Goal: Information Seeking & Learning: Learn about a topic

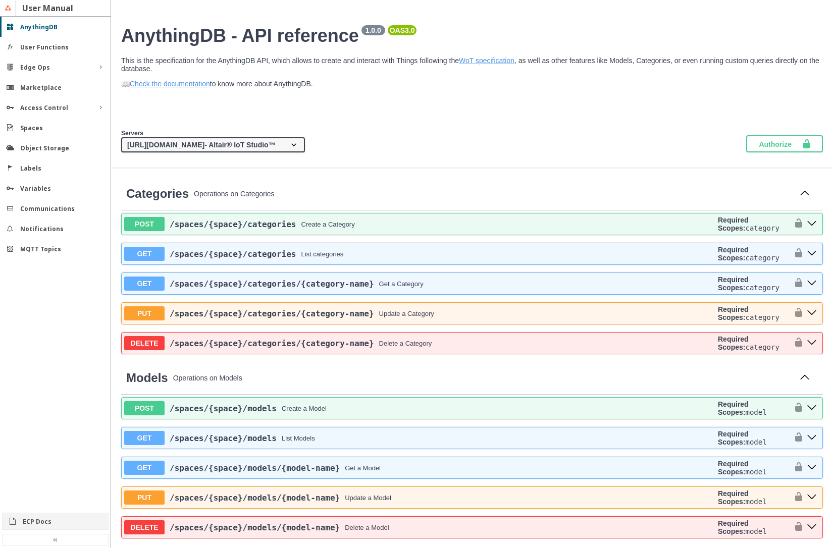
click at [66, 516] on div "ECP Docs" at bounding box center [55, 521] width 105 height 16
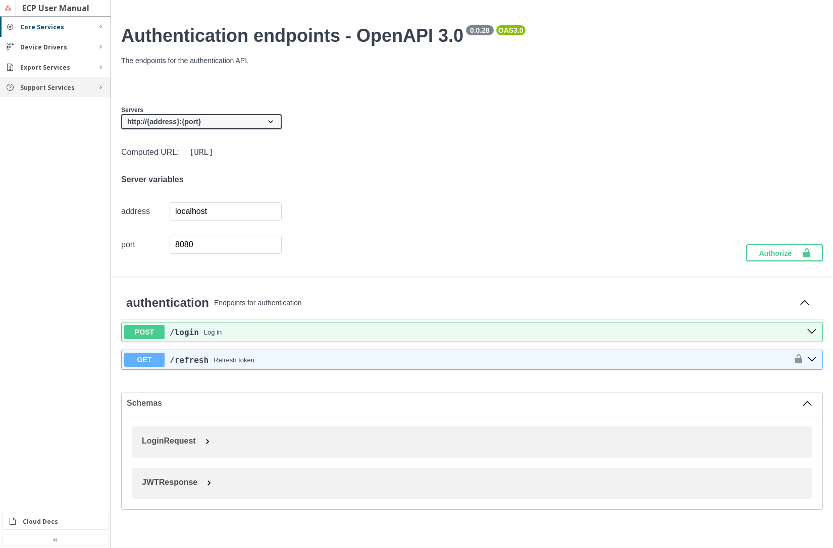
click at [0, 0] on slot "Support Services" at bounding box center [0, 0] width 0 height 0
click at [0, 0] on slot "Functions" at bounding box center [0, 0] width 0 height 0
